Goal: Communication & Community: Answer question/provide support

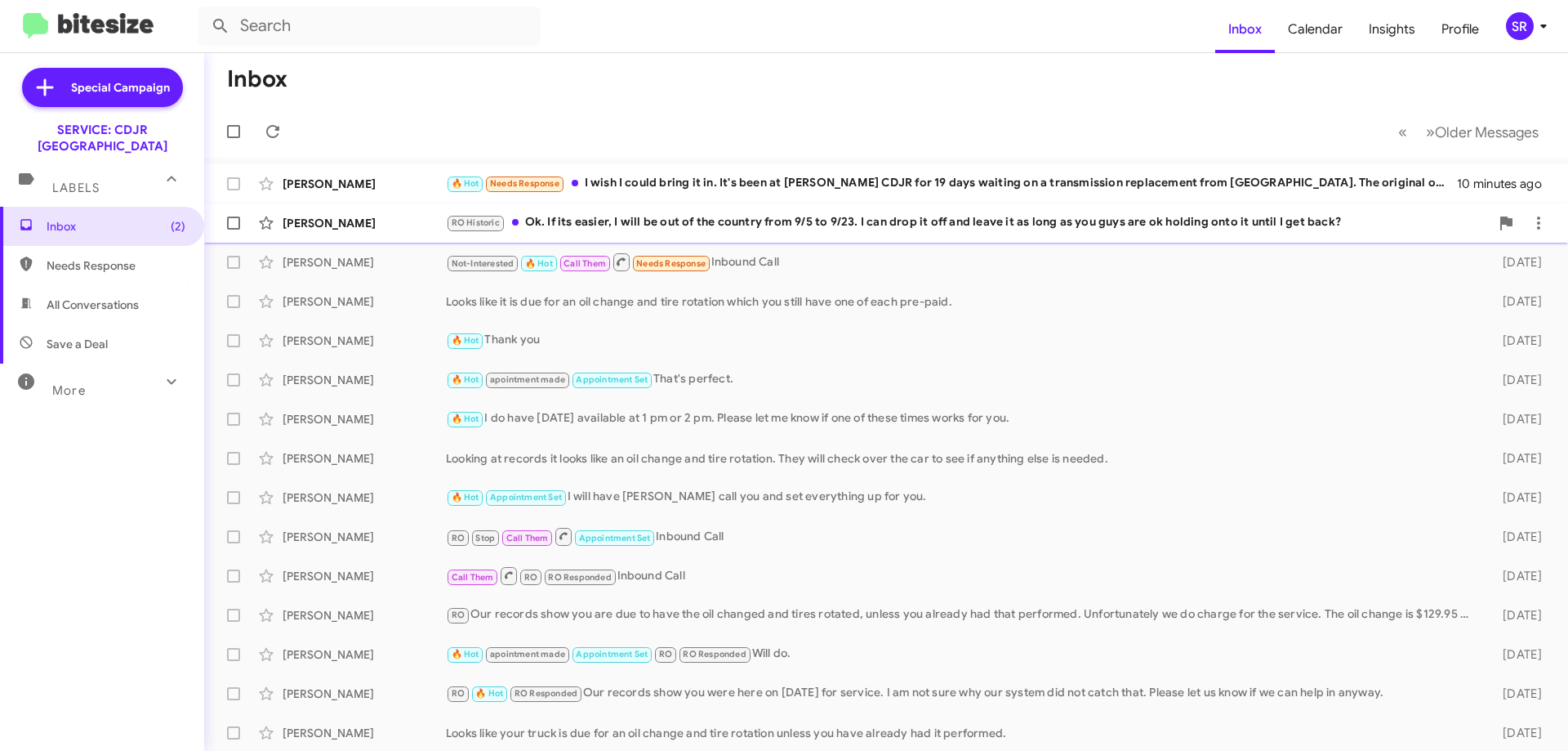
click at [1073, 223] on div "RO Historic Ok. If its easier, I will be out of the country from 9/5 to 9/23. I…" at bounding box center [968, 222] width 1044 height 19
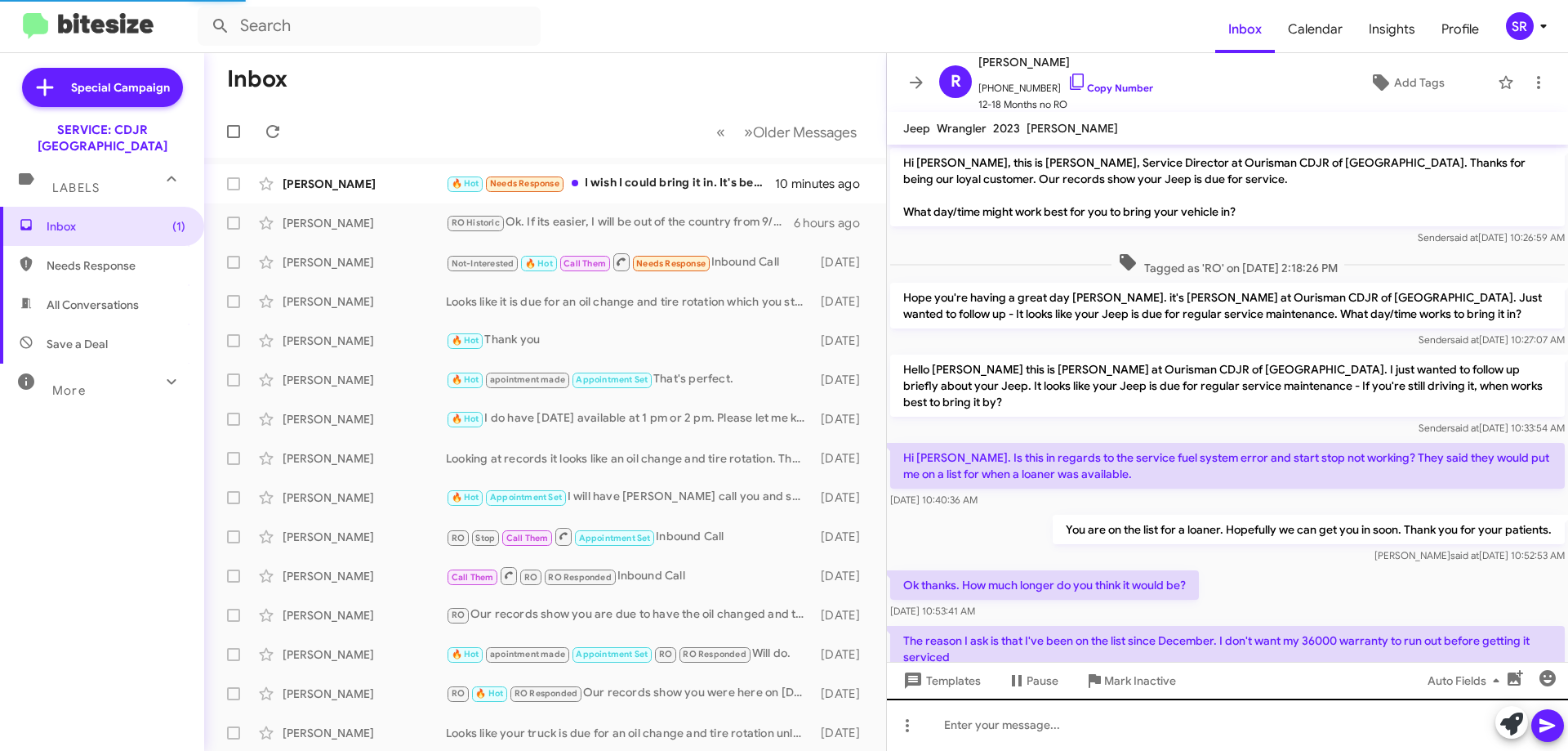
scroll to position [185, 0]
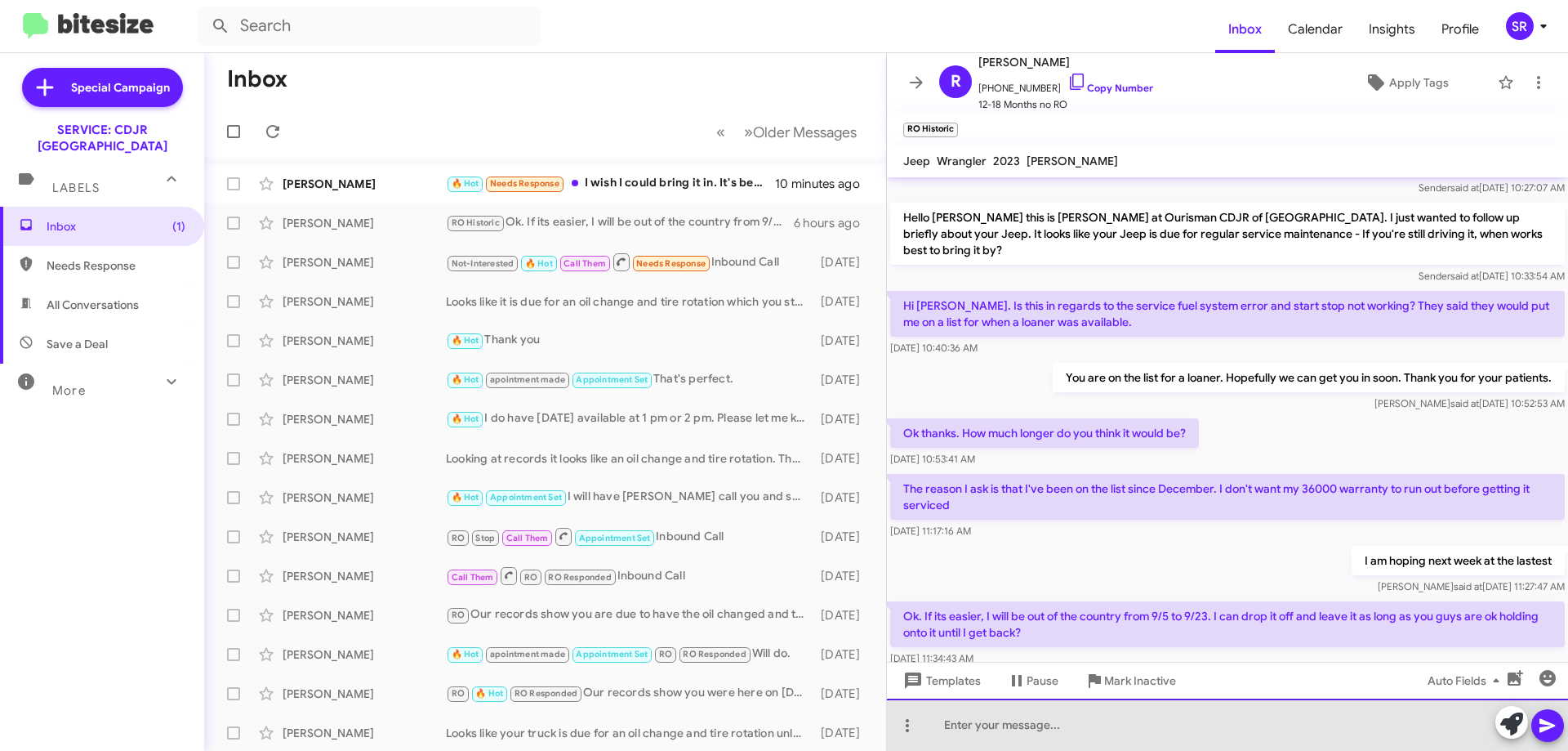
click at [987, 721] on div at bounding box center [1227, 725] width 681 height 52
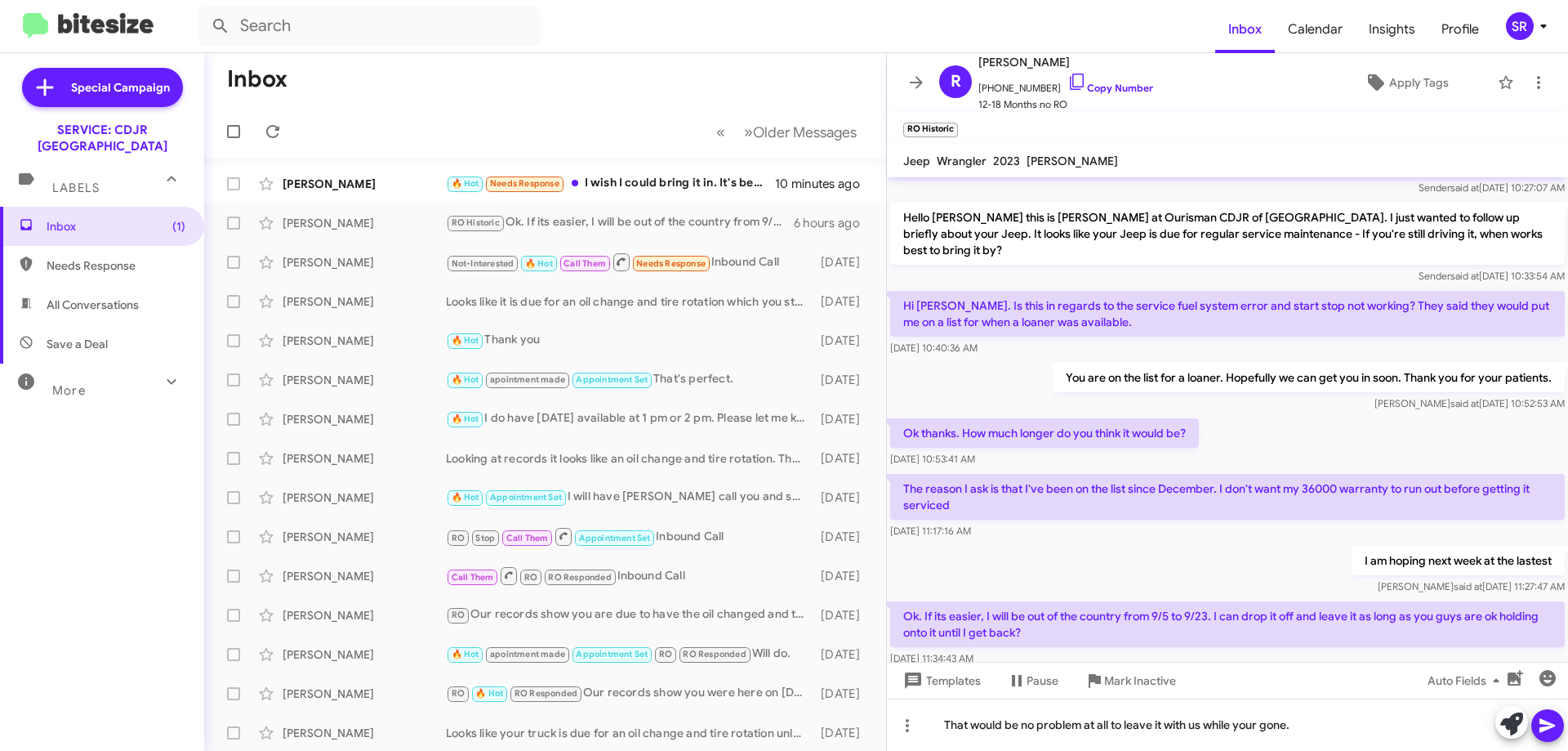
click at [1545, 719] on icon at bounding box center [1547, 725] width 19 height 19
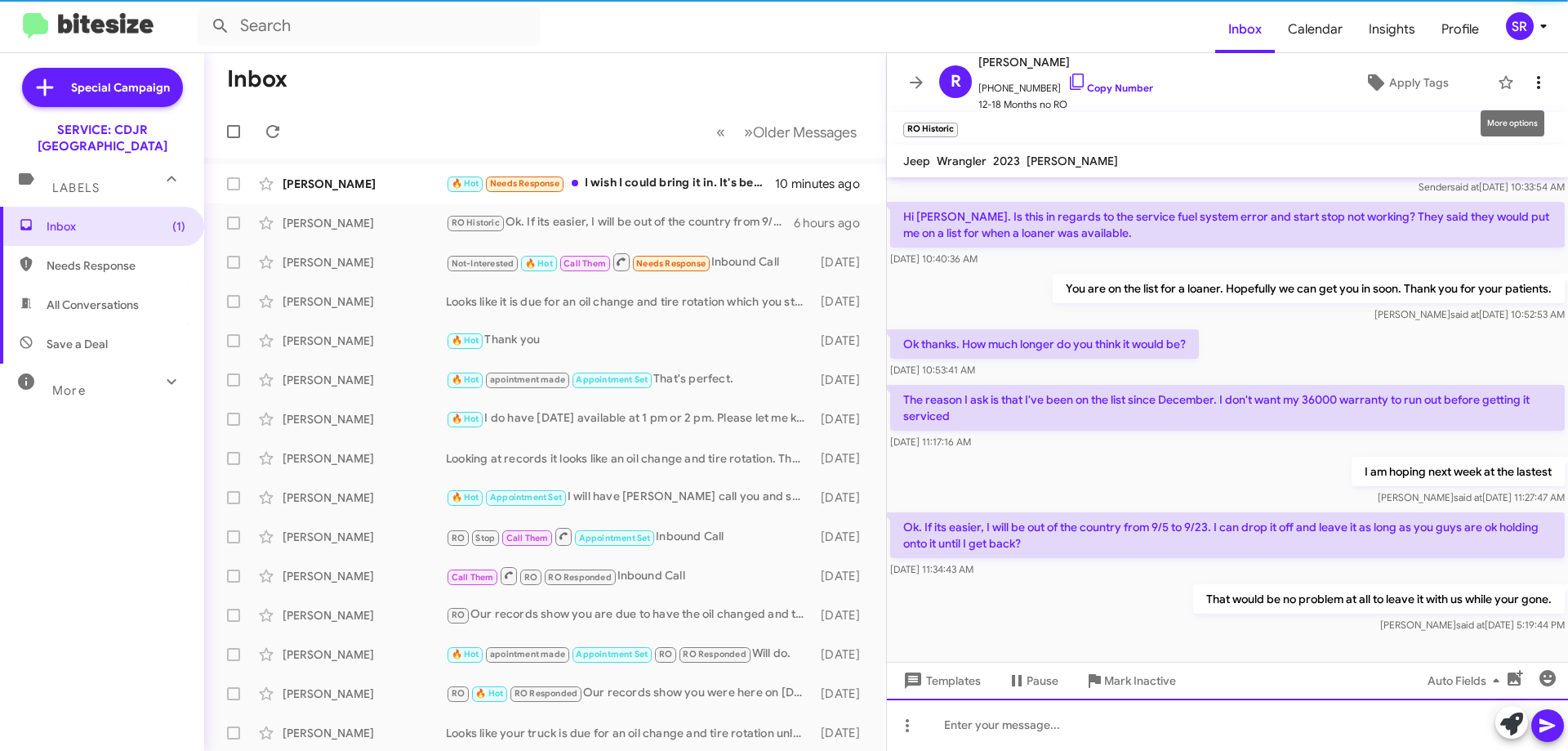
scroll to position [277, 0]
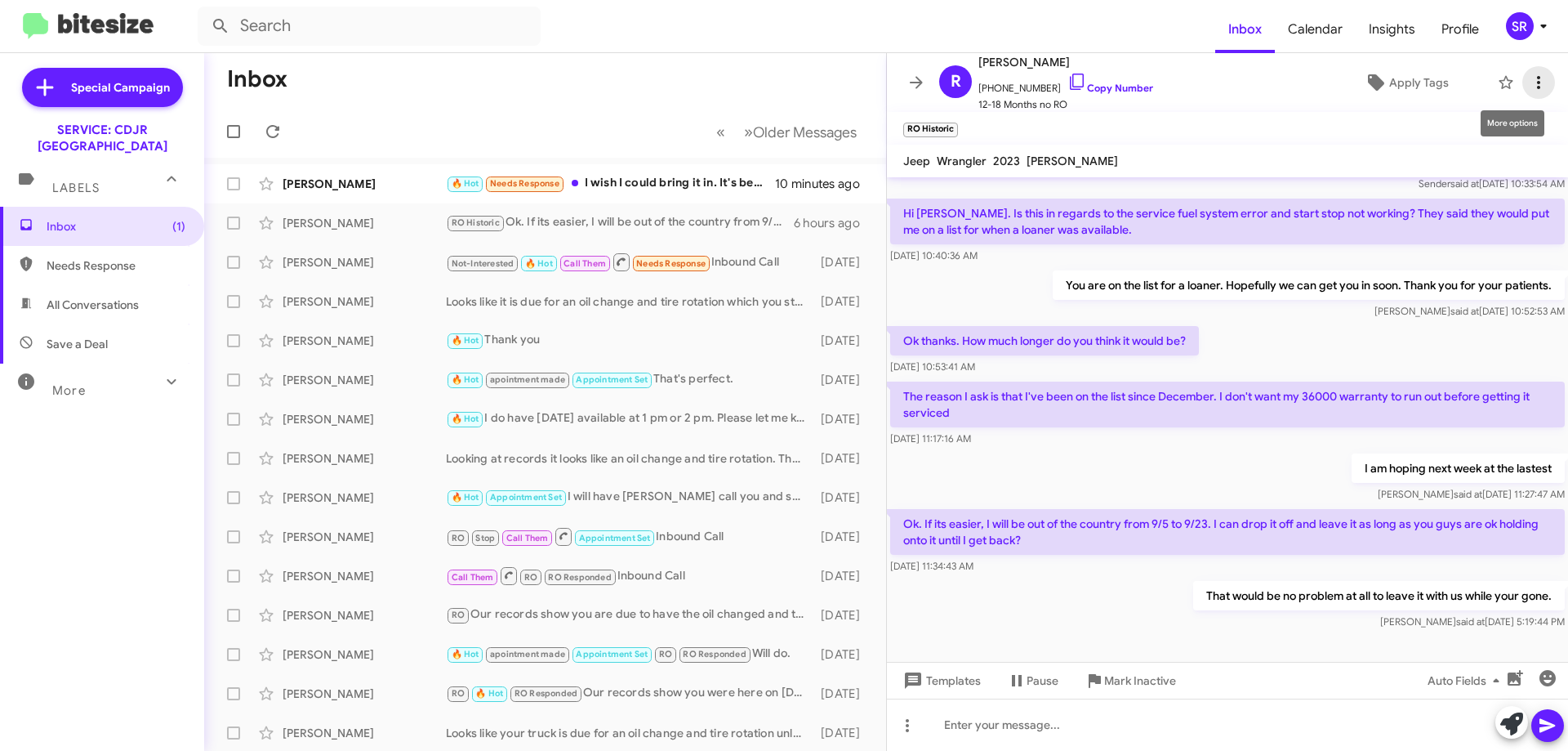
click at [1528, 80] on icon at bounding box center [1538, 82] width 19 height 19
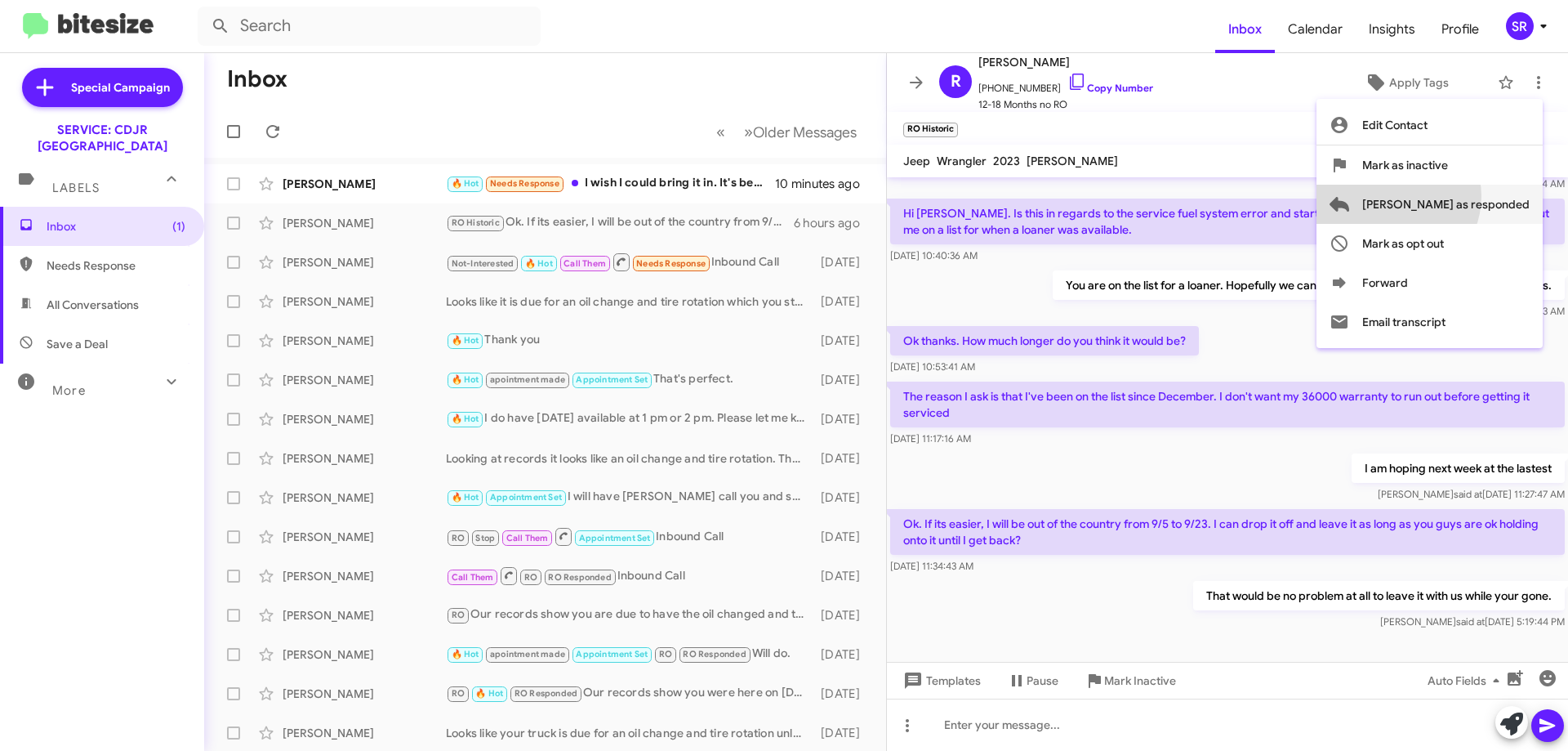
click at [1457, 196] on span "[PERSON_NAME] as responded" at bounding box center [1446, 204] width 167 height 39
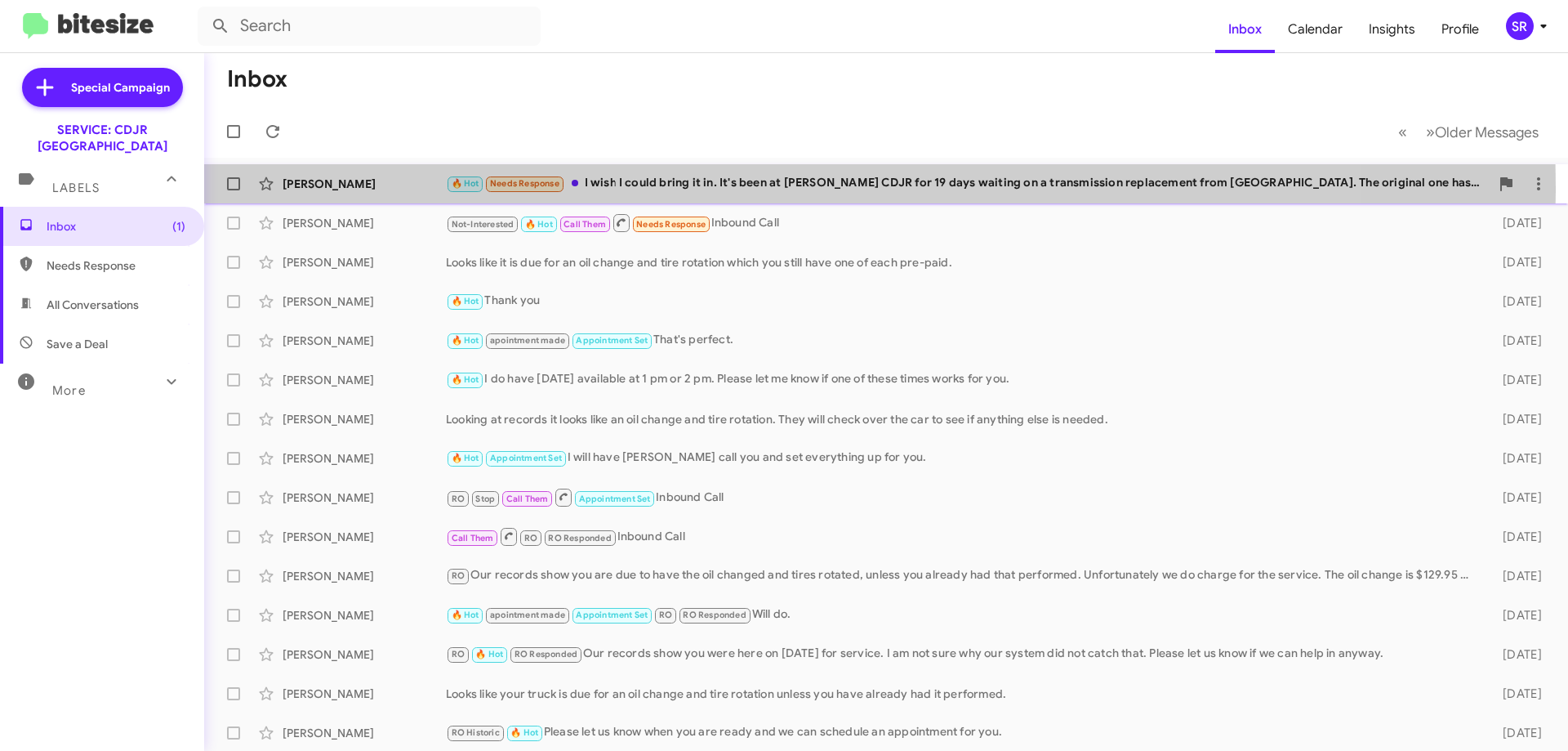
click at [731, 187] on div "🔥 Hot Needs Response I wish I could bring it in. It's been at [PERSON_NAME] CDJ…" at bounding box center [968, 183] width 1044 height 19
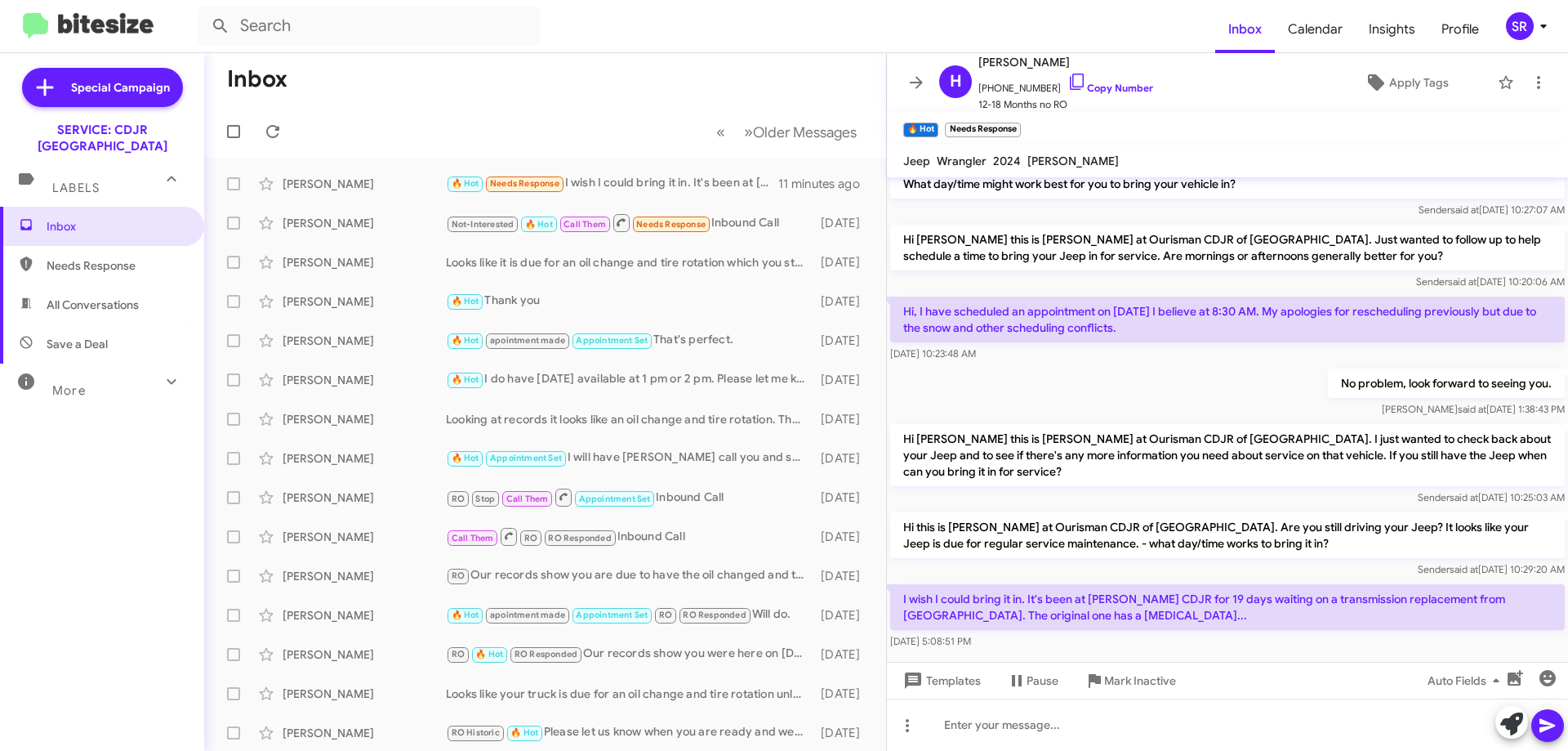
scroll to position [80, 0]
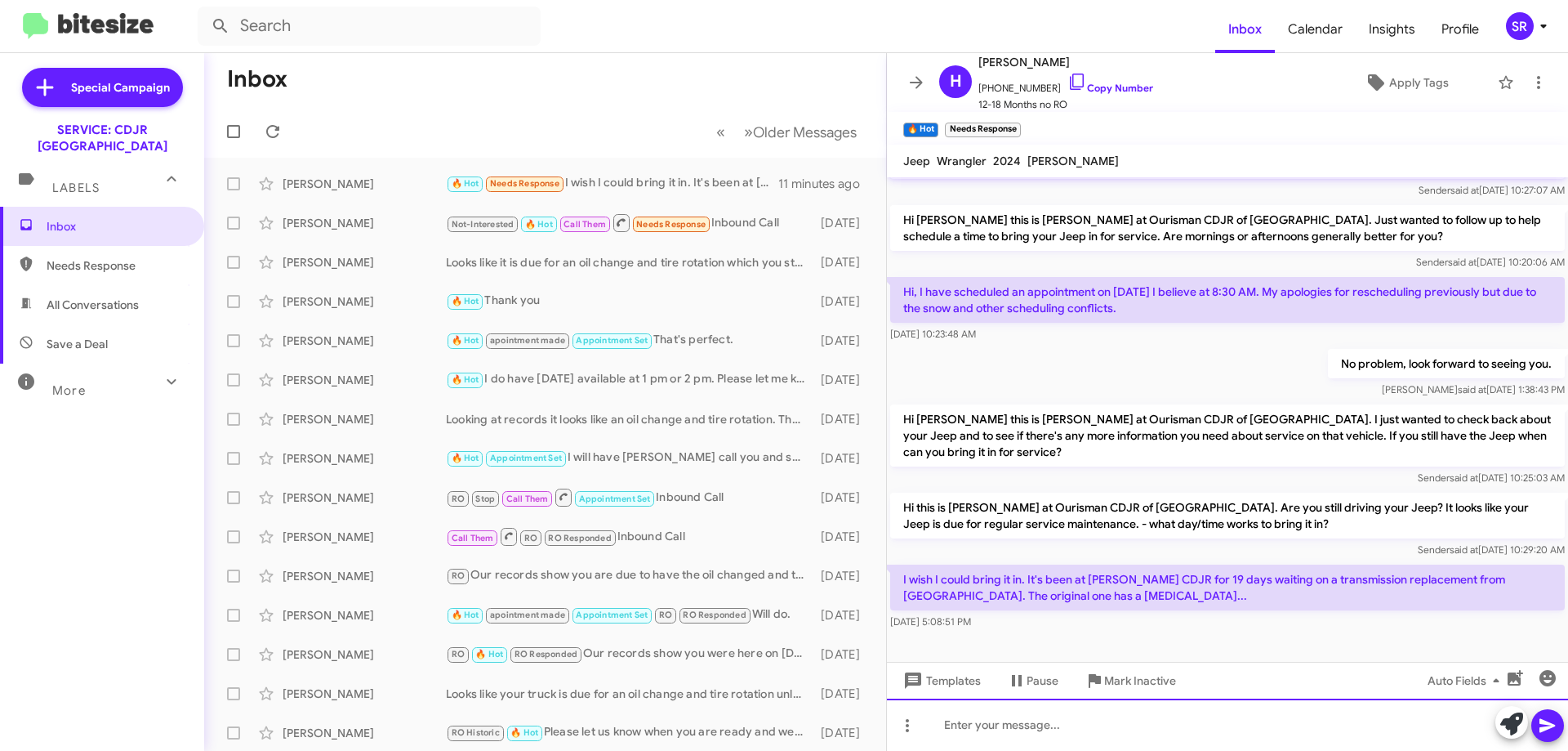
click at [1001, 725] on div at bounding box center [1227, 725] width 681 height 52
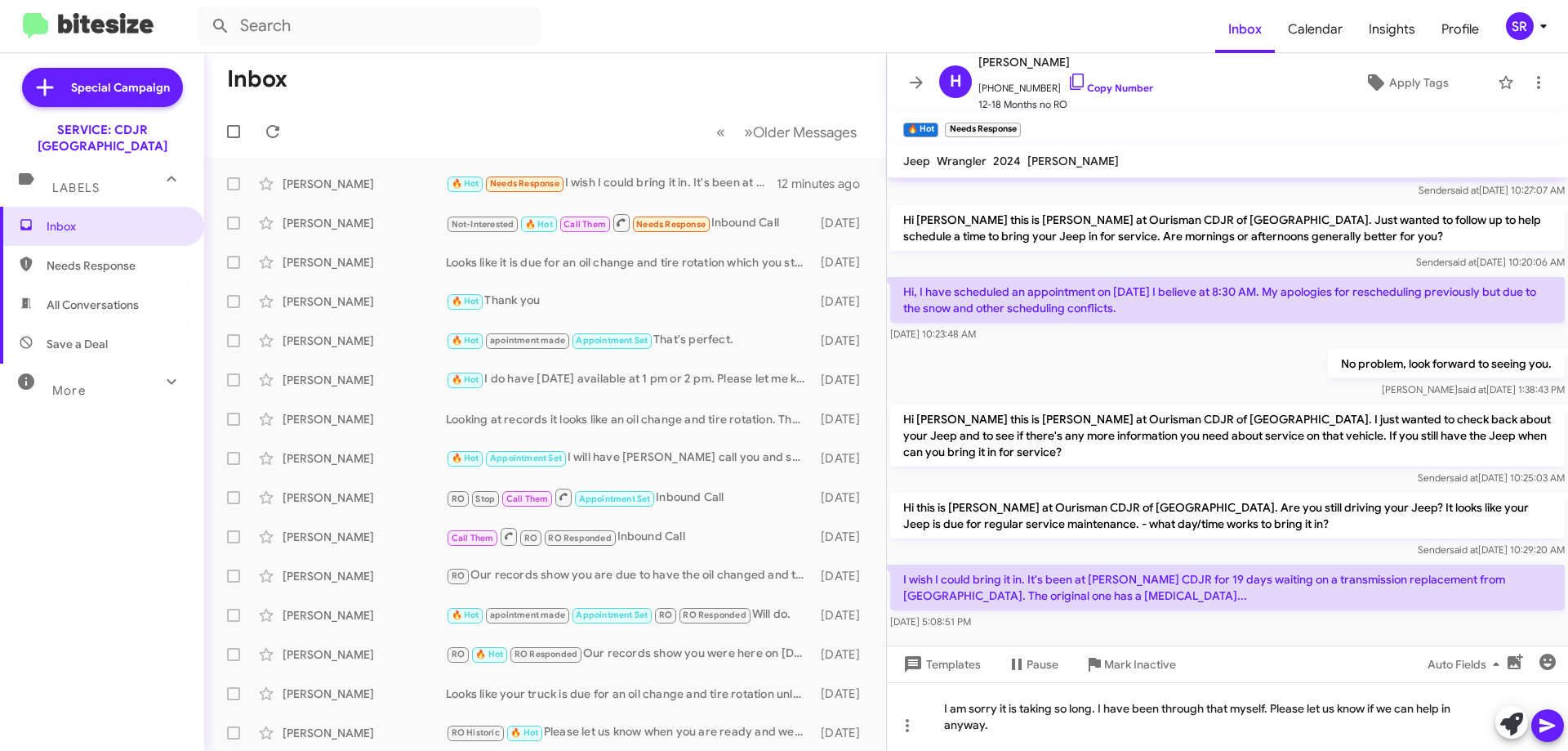
click at [1545, 724] on icon at bounding box center [1547, 726] width 15 height 14
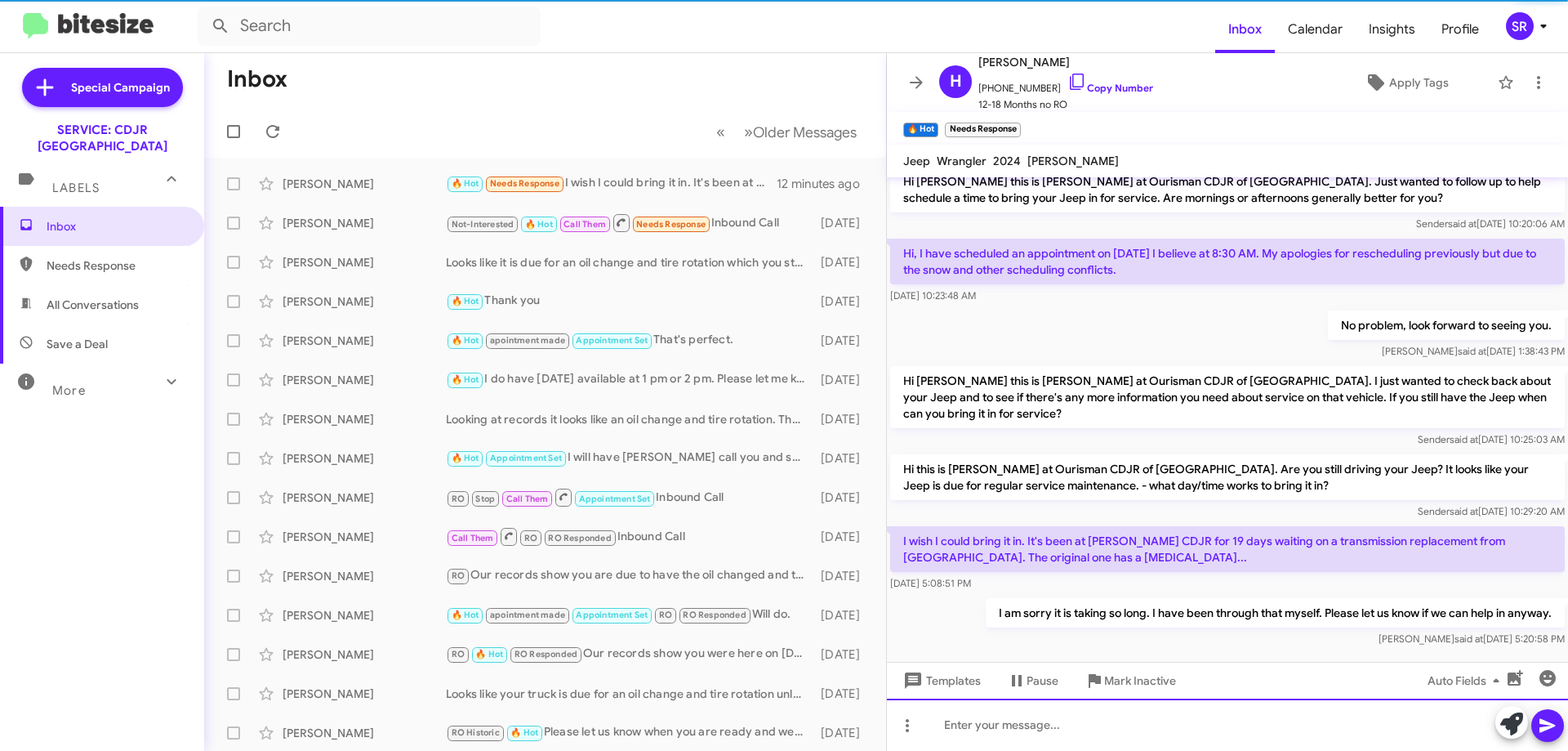
scroll to position [139, 0]
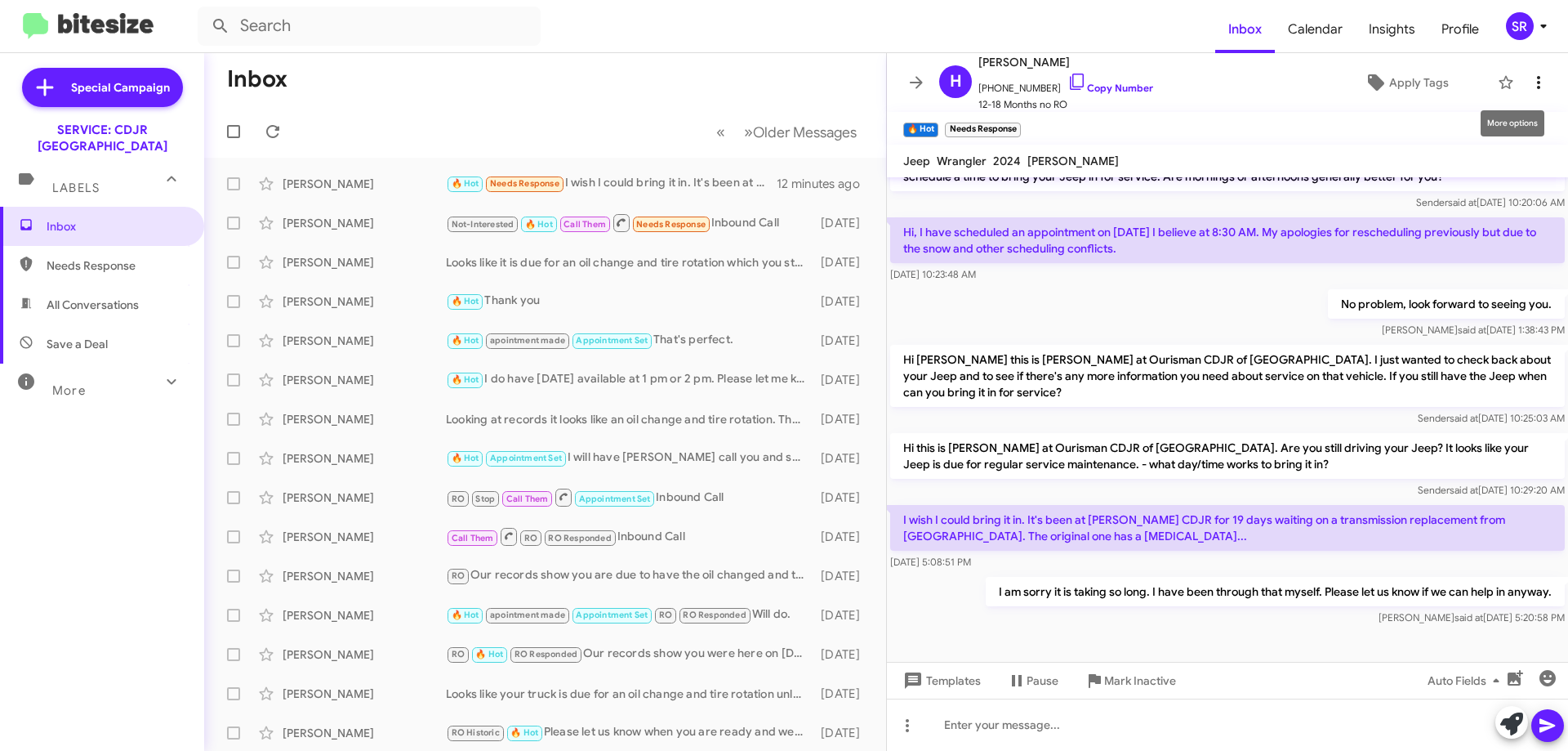
click at [1528, 80] on icon at bounding box center [1538, 82] width 19 height 19
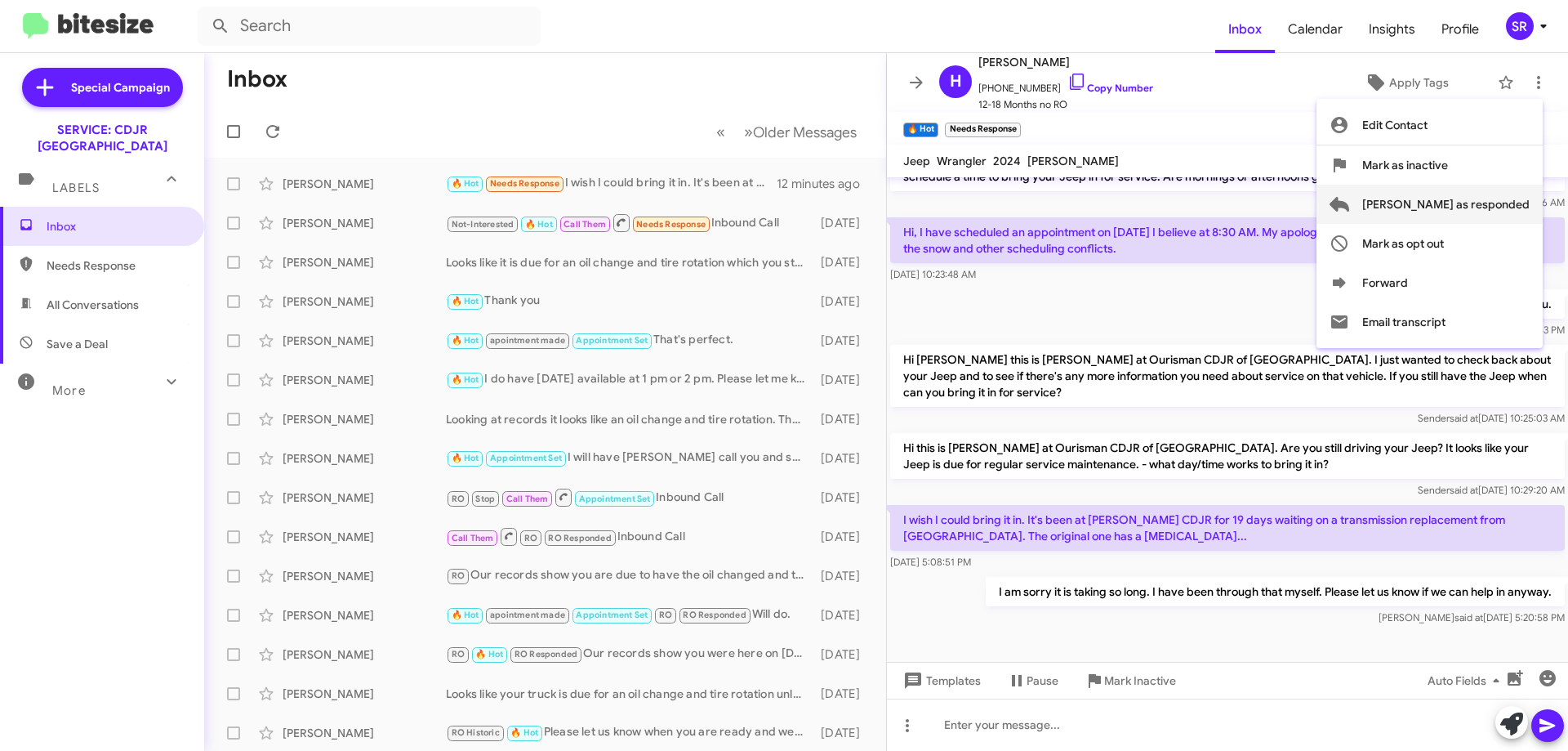
click at [1449, 197] on span "[PERSON_NAME] as responded" at bounding box center [1446, 204] width 167 height 39
